Goal: Navigation & Orientation: Find specific page/section

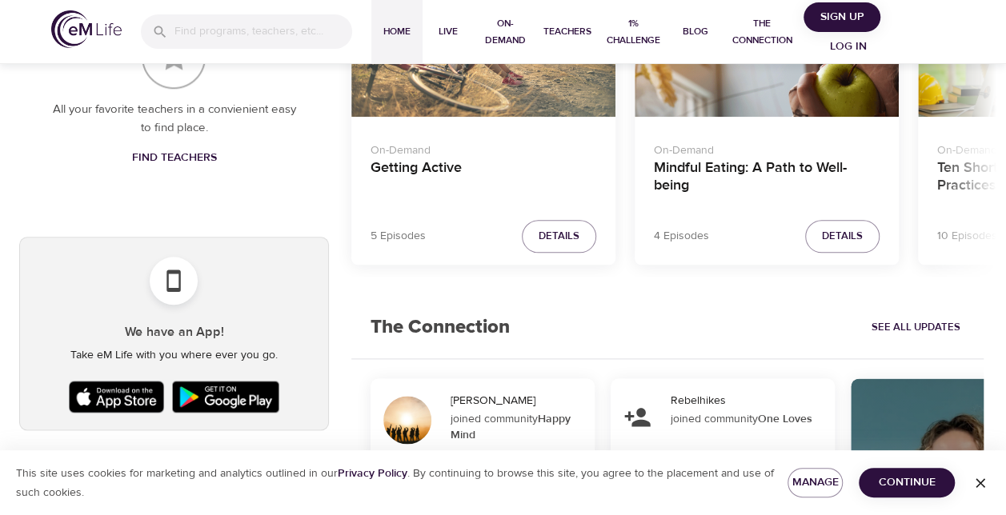
scroll to position [640, 0]
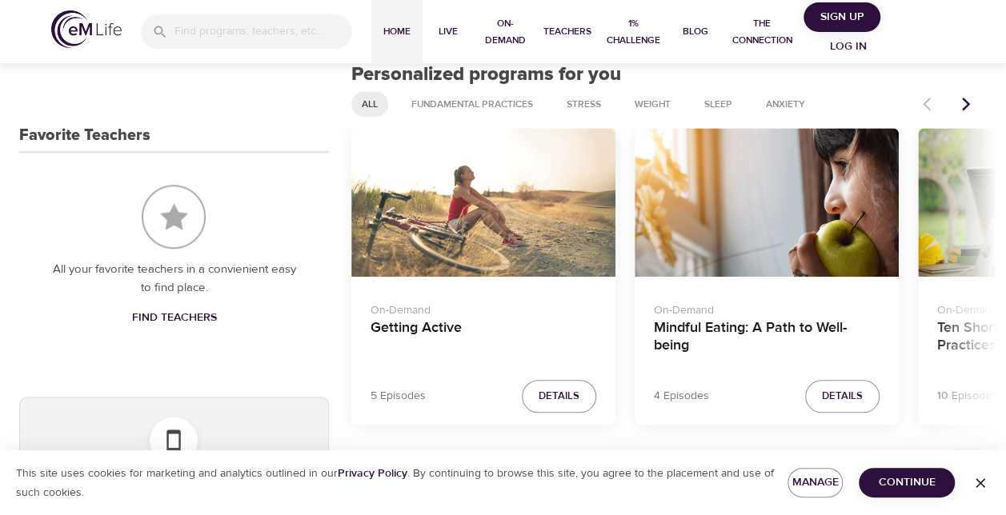
click at [966, 102] on icon "Next items" at bounding box center [966, 105] width 8 height 14
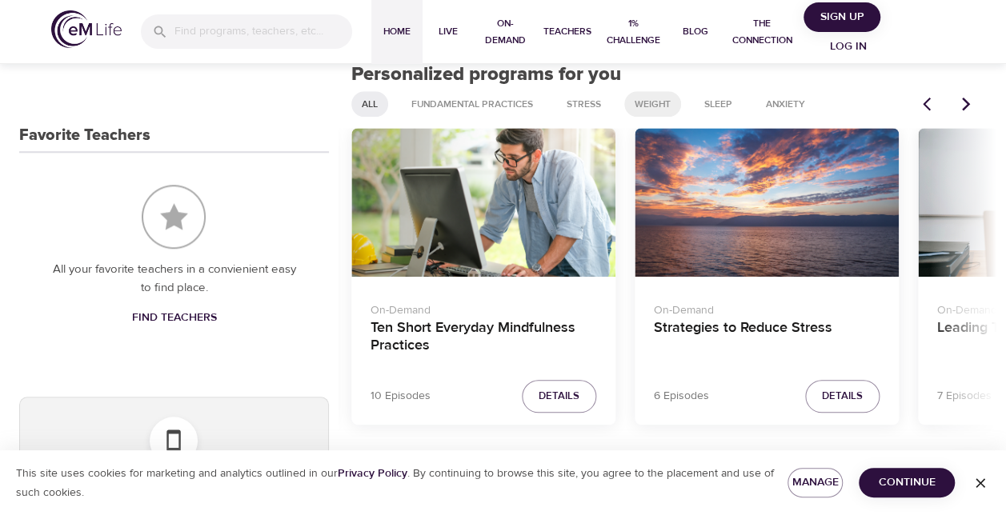
click at [634, 104] on span "Weight" at bounding box center [652, 105] width 55 height 14
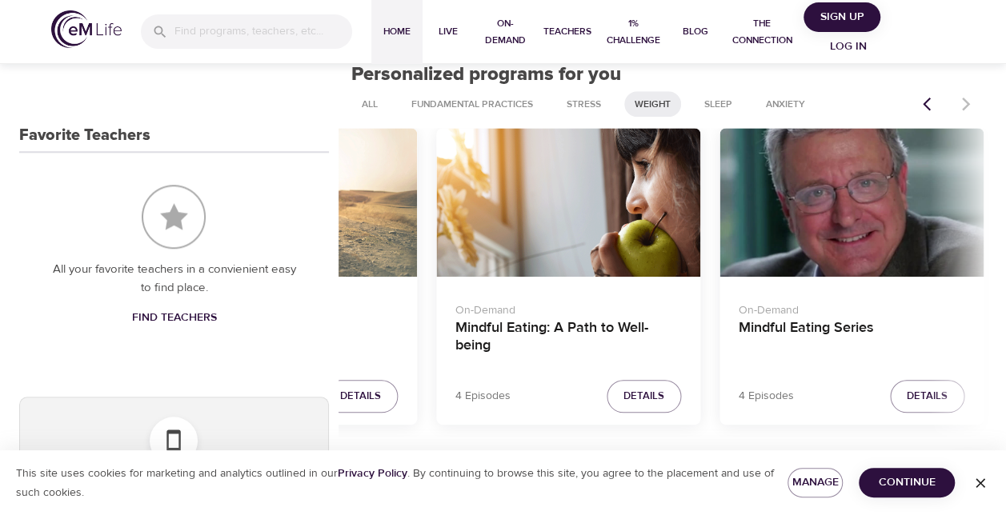
click at [965, 102] on div at bounding box center [948, 103] width 70 height 35
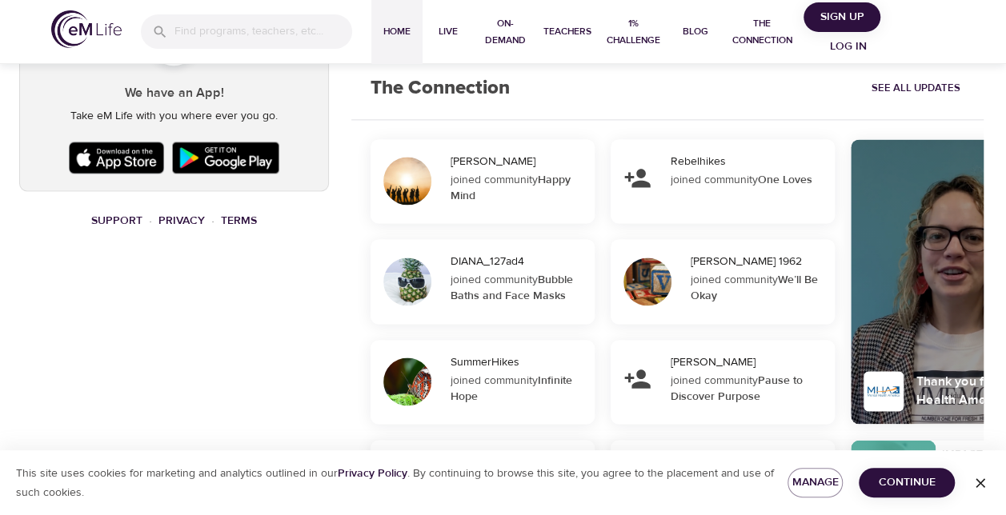
scroll to position [1058, 0]
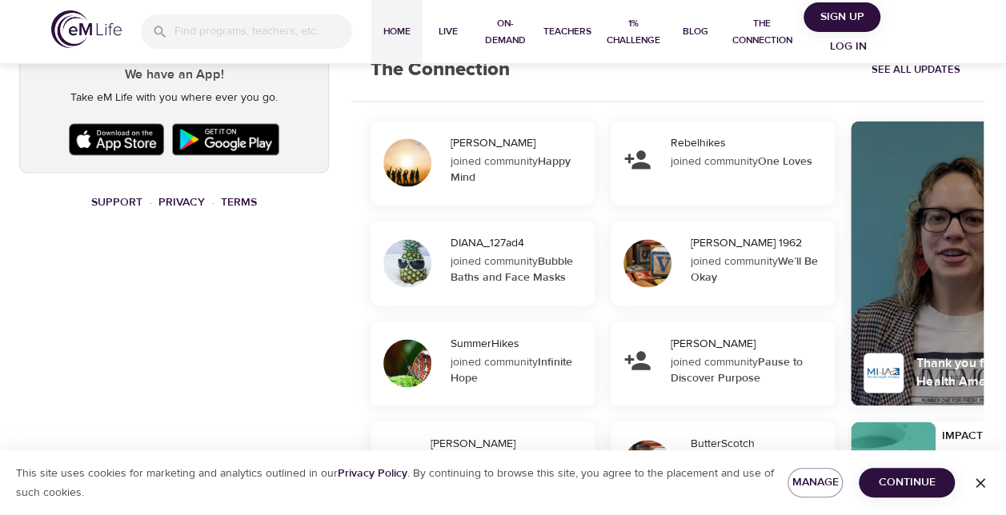
click at [909, 484] on span "Continue" at bounding box center [906, 483] width 70 height 20
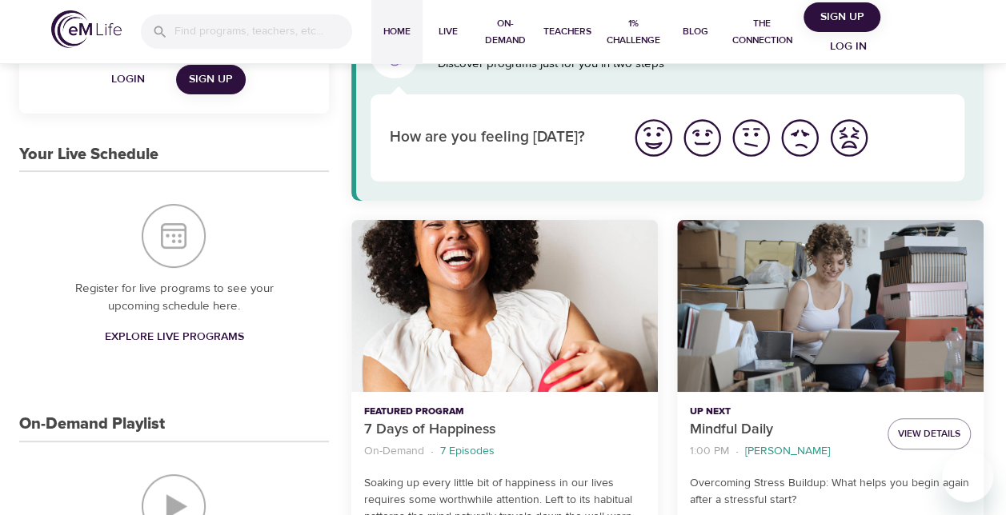
scroll to position [0, 0]
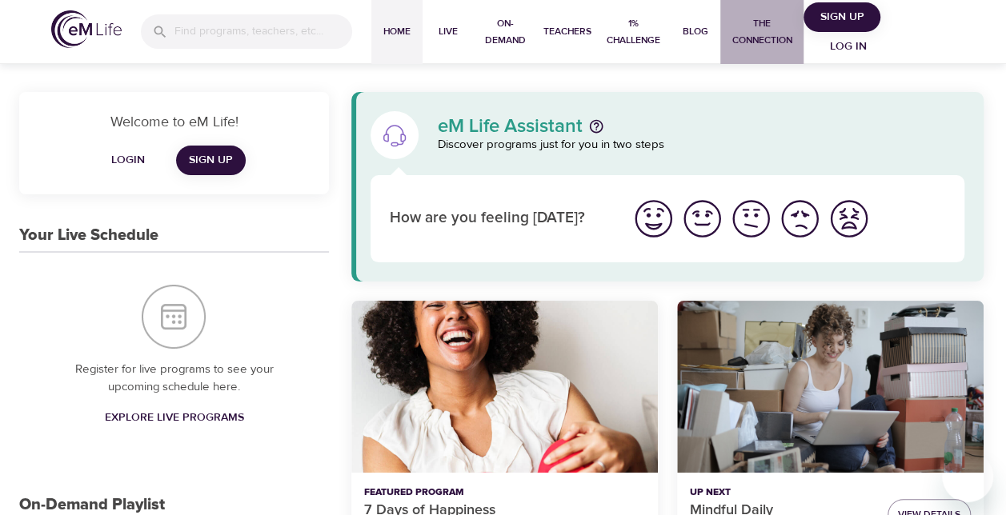
click at [759, 40] on span "The Connection" at bounding box center [762, 32] width 70 height 34
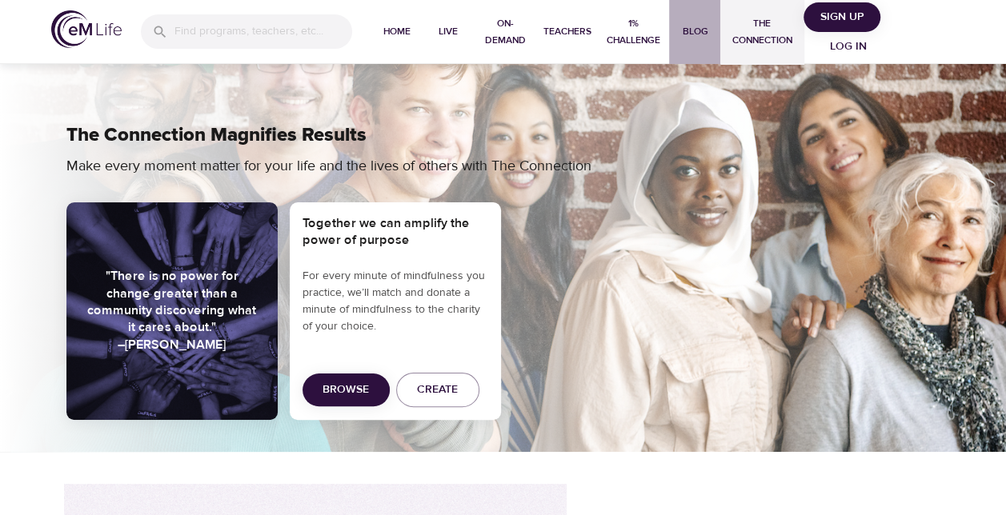
click at [691, 27] on span "Blog" at bounding box center [694, 31] width 38 height 17
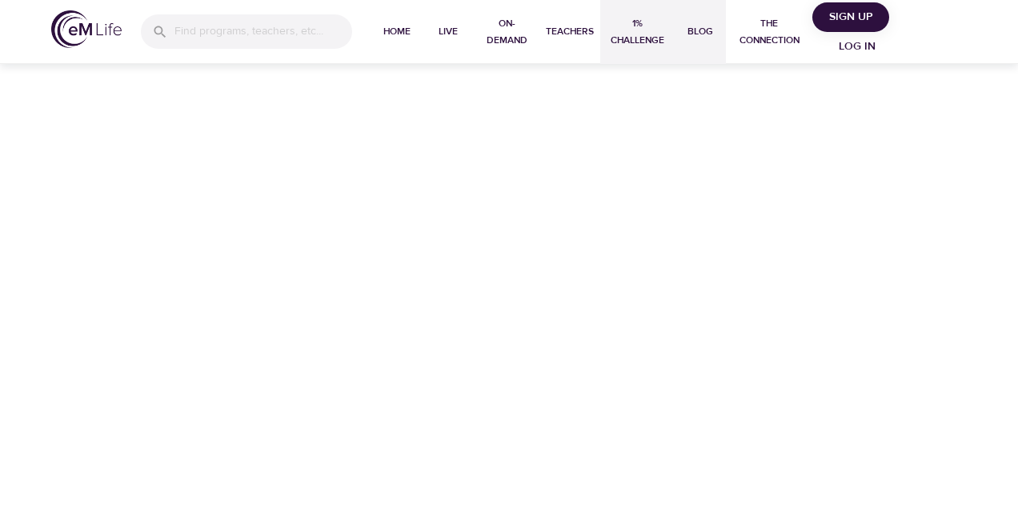
click at [626, 24] on span "1% Challenge" at bounding box center [638, 32] width 62 height 34
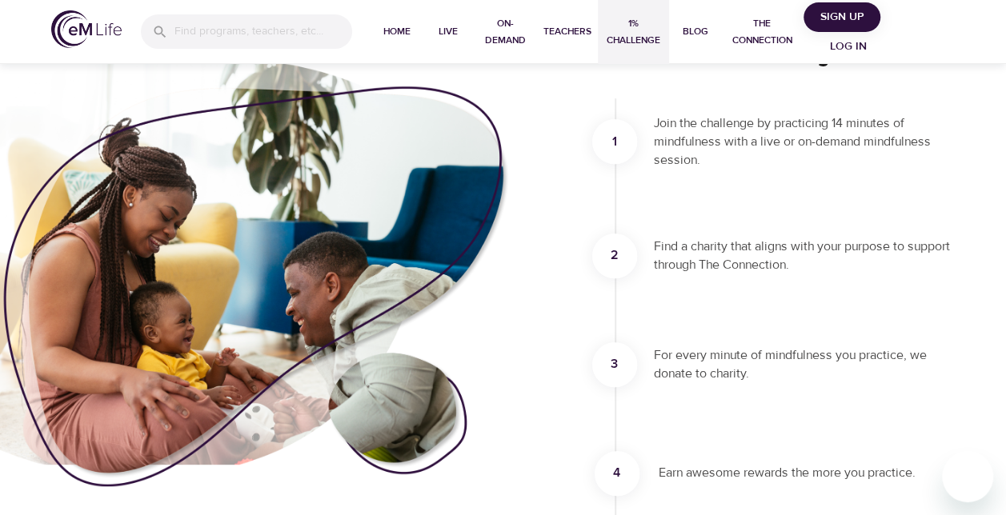
scroll to position [320, 0]
